Goal: Transaction & Acquisition: Book appointment/travel/reservation

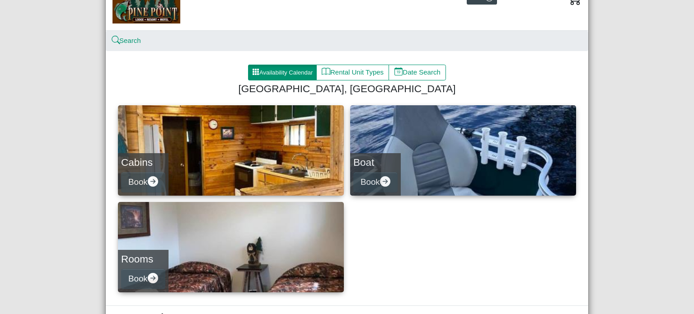
scroll to position [88, 0]
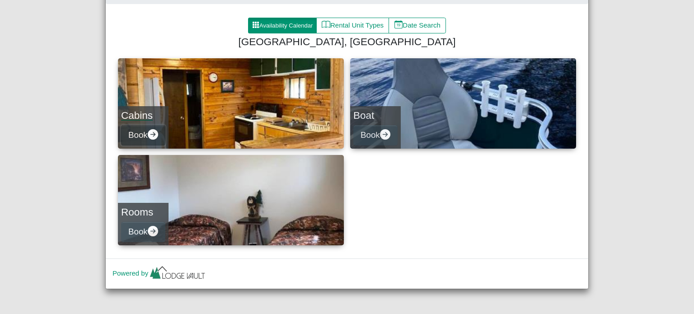
click at [152, 133] on icon "arrow right circle fill" at bounding box center [153, 134] width 10 height 10
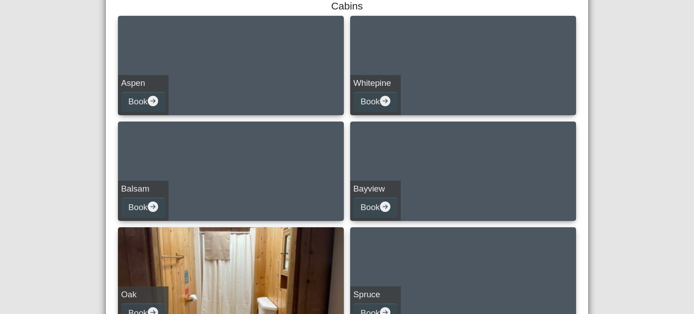
scroll to position [135, 0]
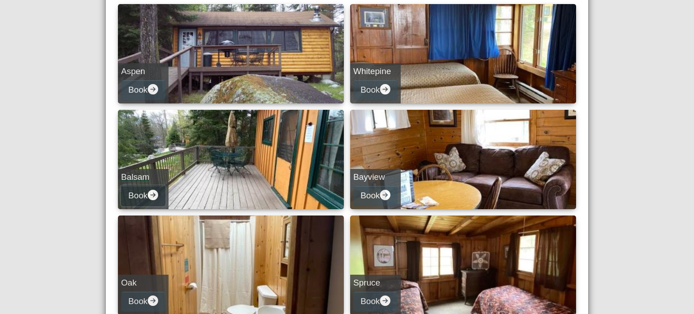
click at [150, 194] on icon "arrow right circle fill" at bounding box center [153, 195] width 10 height 10
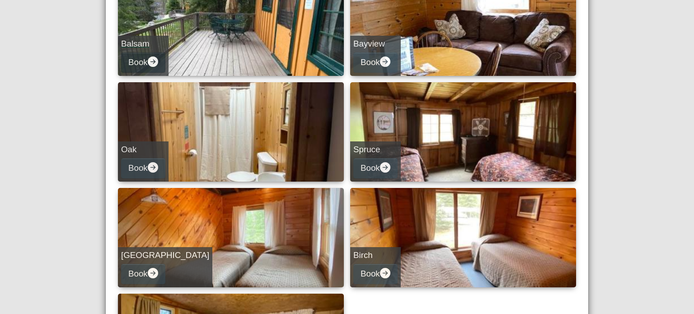
select select "*"
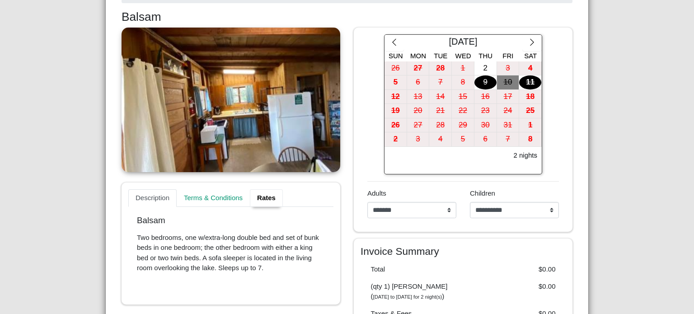
scroll to position [135, 0]
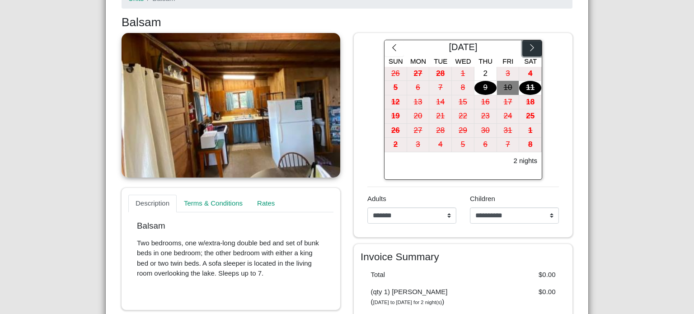
click at [531, 47] on icon "chevron right" at bounding box center [531, 47] width 9 height 9
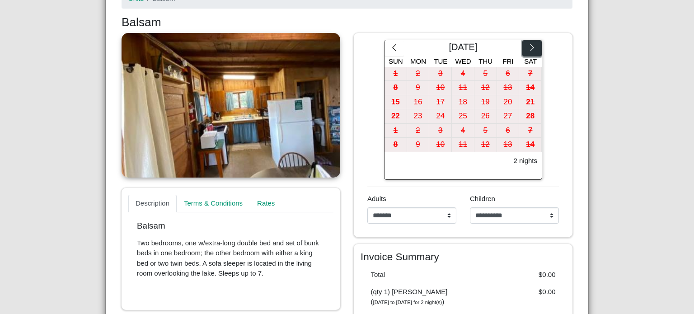
click at [531, 47] on icon "chevron right" at bounding box center [531, 47] width 9 height 9
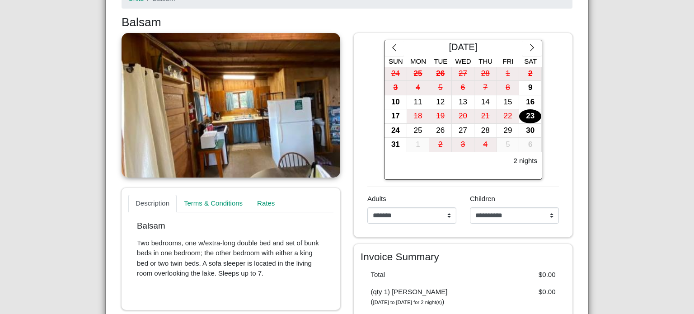
click at [527, 117] on div "23" at bounding box center [530, 116] width 22 height 14
click at [395, 128] on div "24" at bounding box center [395, 131] width 22 height 14
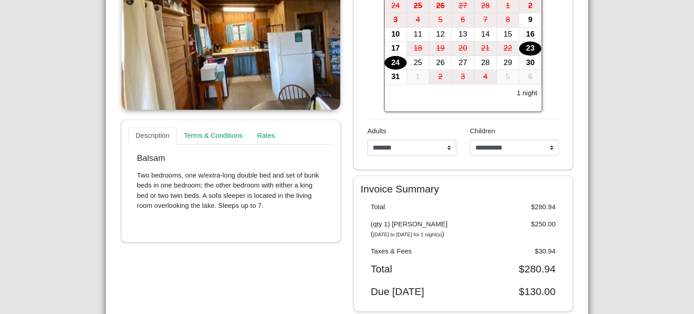
scroll to position [226, 0]
